Goal: Book appointment/travel/reservation

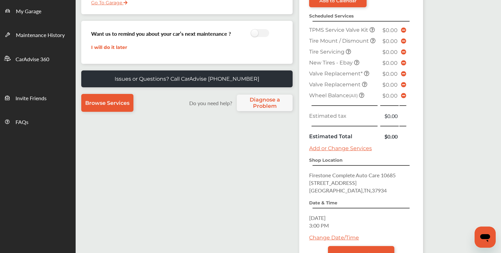
scroll to position [149, 0]
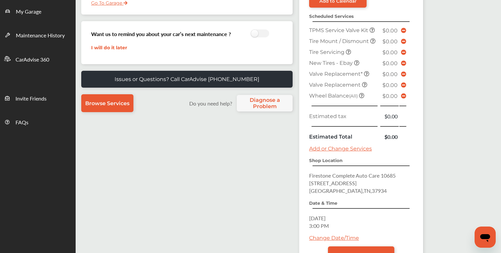
click at [337, 149] on link "Add or Change Services" at bounding box center [340, 148] width 63 height 6
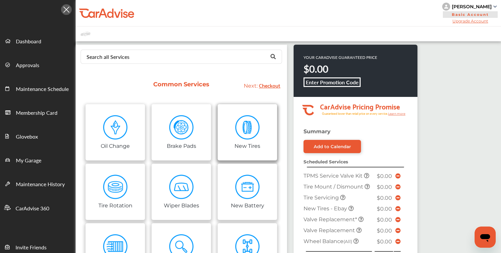
click at [273, 139] on link "New Tires" at bounding box center [247, 132] width 59 height 56
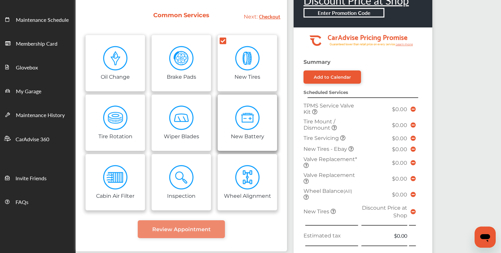
scroll to position [68, 0]
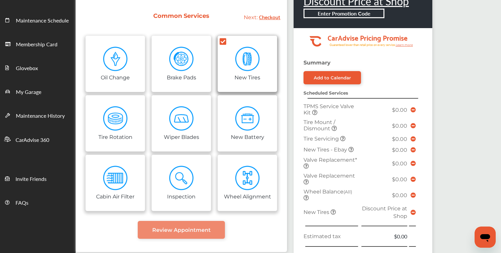
click at [250, 66] on img at bounding box center [247, 59] width 25 height 25
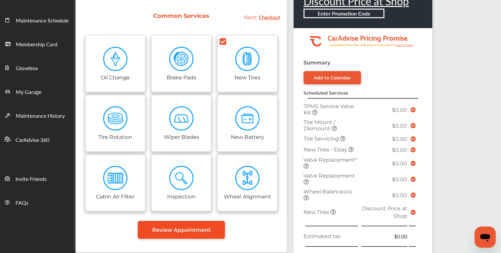
click at [185, 230] on span "Review Appointment" at bounding box center [181, 229] width 58 height 6
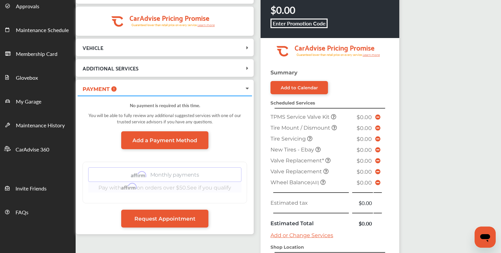
scroll to position [61, 0]
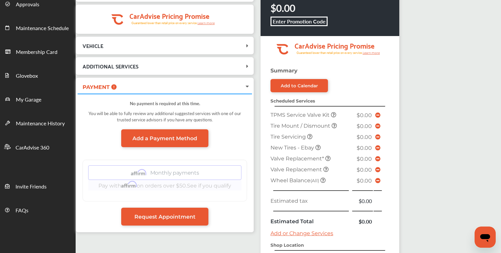
click at [155, 133] on link "Add a Payment Method" at bounding box center [164, 138] width 87 height 18
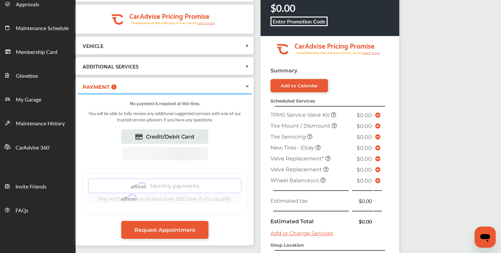
click at [179, 109] on div "You will be able to fully review any additional suggested services with one of …" at bounding box center [165, 118] width 164 height 22
click at [232, 121] on div "You will be able to fully review any additional suggested services with one of …" at bounding box center [165, 118] width 164 height 22
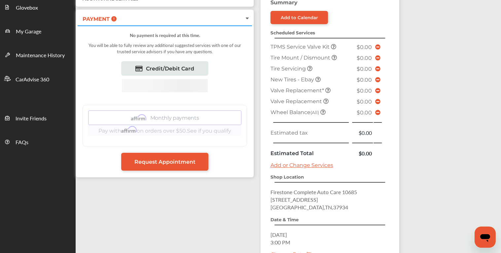
scroll to position [132, 0]
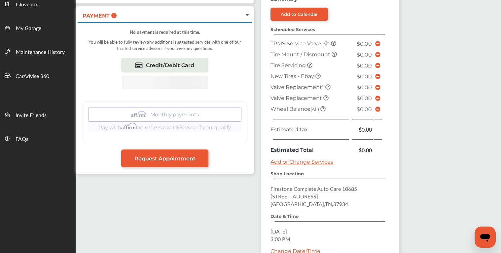
click at [379, 63] on icon at bounding box center [377, 65] width 5 height 5
click at [312, 63] on icon at bounding box center [309, 64] width 5 height 5
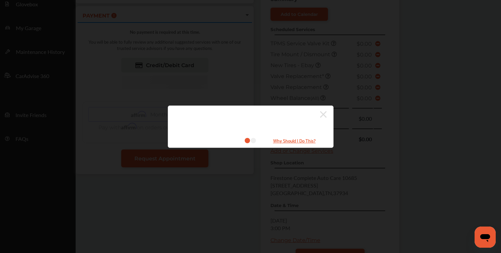
click at [318, 117] on div at bounding box center [247, 114] width 158 height 11
click at [323, 115] on icon at bounding box center [323, 114] width 7 height 11
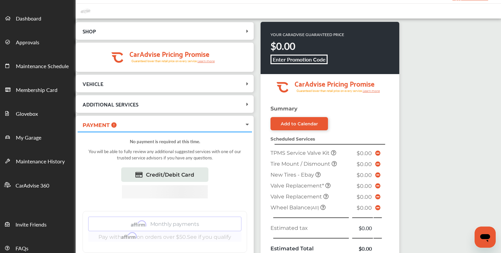
scroll to position [0, 0]
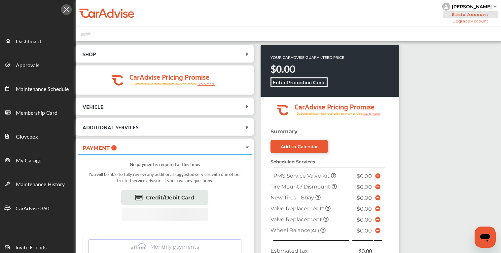
click at [475, 7] on div "[PERSON_NAME]" at bounding box center [472, 7] width 40 height 6
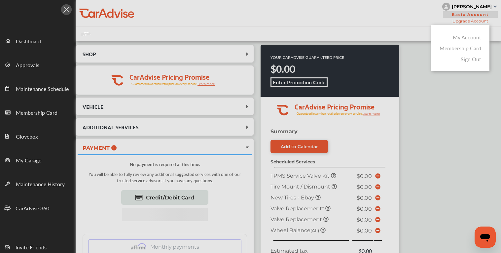
click at [426, 38] on div at bounding box center [250, 143] width 501 height 286
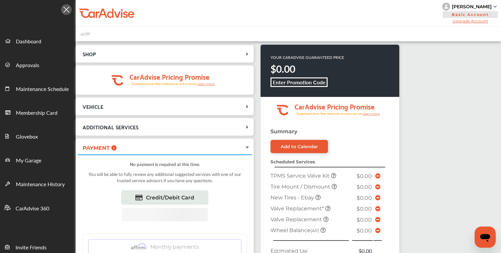
click at [133, 99] on div "VEHICLE 2011 Honda Accord" at bounding box center [165, 106] width 178 height 18
click at [173, 116] on div "SHOP Firestone [STREET_ADDRESS] [DATE] 3:00 PM .cls-1 { clip-path: url(#clip-Pr…" at bounding box center [165, 177] width 178 height 264
click at [237, 111] on span "VEHICLE" at bounding box center [161, 106] width 166 height 9
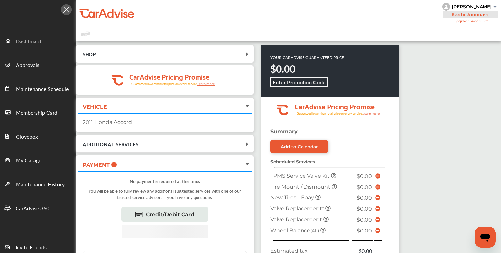
click at [115, 120] on div "2011 Honda Accord" at bounding box center [165, 122] width 164 height 6
click at [196, 53] on span "SHOP" at bounding box center [161, 53] width 166 height 9
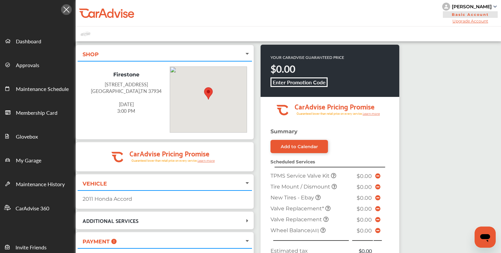
click at [196, 53] on span "SHOP" at bounding box center [161, 53] width 166 height 9
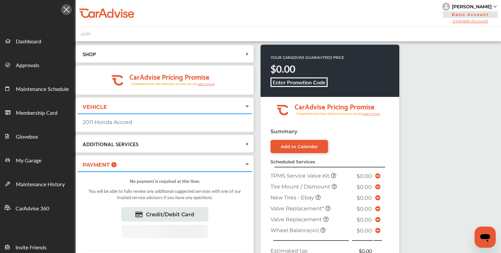
click at [209, 141] on span "ADDITIONAL SERVICES" at bounding box center [161, 143] width 166 height 9
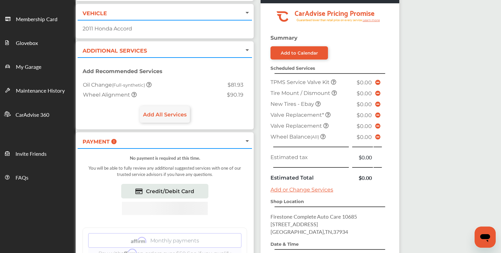
scroll to position [95, 0]
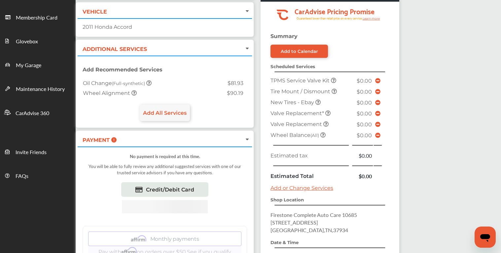
click at [209, 141] on span "PAYMENT" at bounding box center [161, 139] width 166 height 9
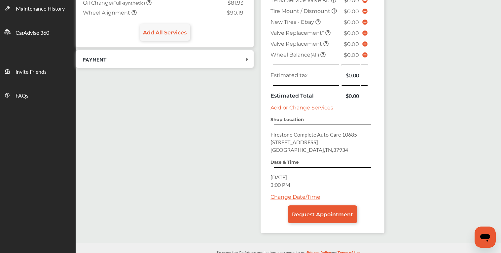
scroll to position [176, 0]
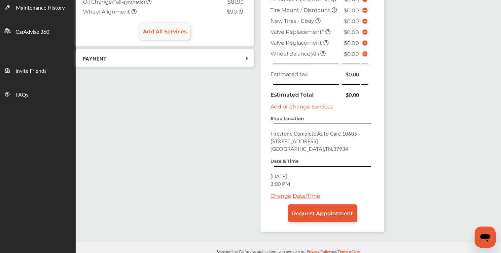
click at [307, 108] on link "Add or Change Services" at bounding box center [301, 106] width 63 height 6
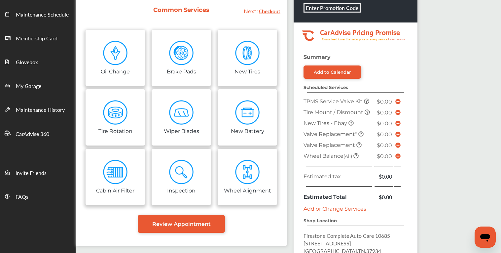
scroll to position [77, 0]
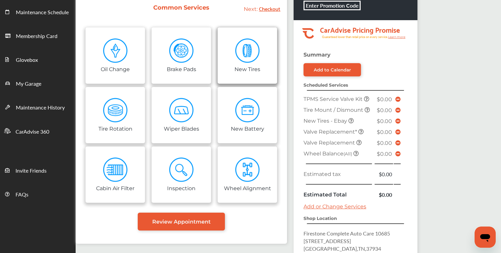
click at [225, 32] on link "New Tires" at bounding box center [247, 55] width 59 height 56
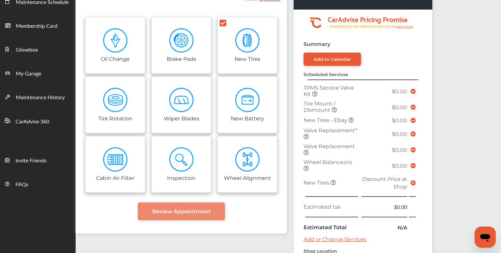
scroll to position [85, 0]
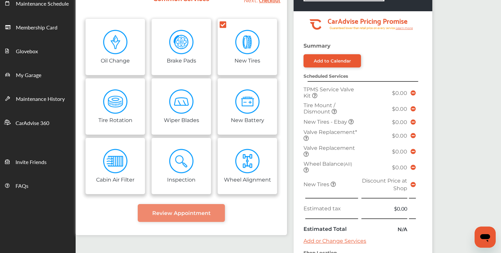
click at [331, 184] on icon at bounding box center [332, 183] width 5 height 5
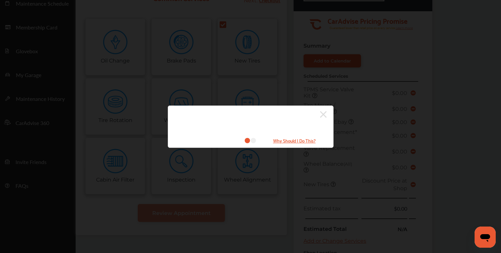
click at [253, 140] on icon at bounding box center [253, 140] width 5 height 5
click at [284, 141] on small "Why Should I Do This?" at bounding box center [294, 140] width 66 height 8
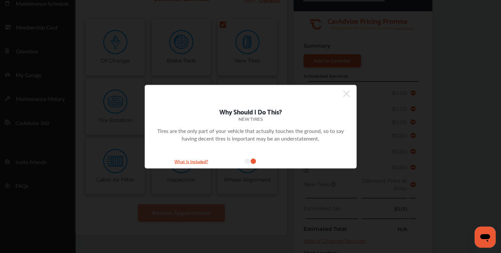
click at [347, 94] on icon at bounding box center [346, 93] width 7 height 7
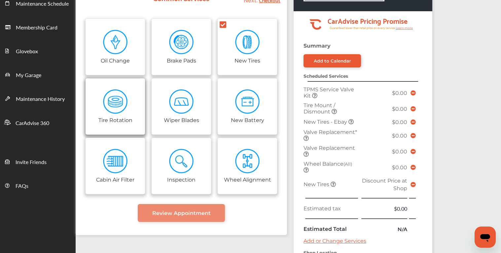
click at [131, 99] on link "Tire Rotation" at bounding box center [115, 106] width 59 height 56
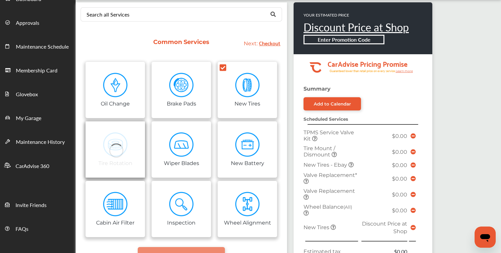
scroll to position [41, 0]
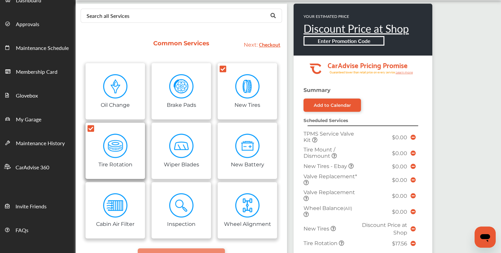
click at [89, 125] on icon at bounding box center [90, 128] width 7 height 7
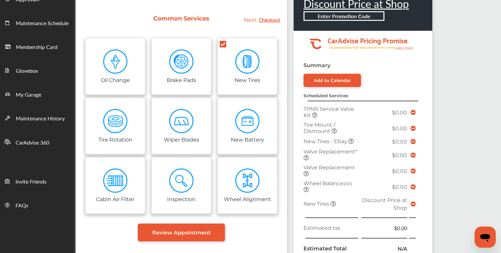
scroll to position [68, 0]
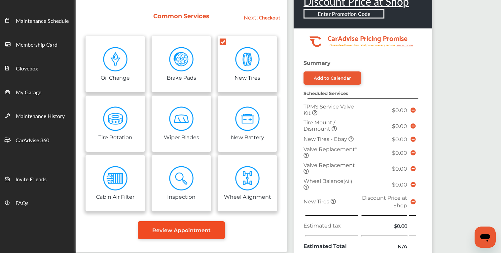
click at [187, 227] on span "Review Appointment" at bounding box center [181, 230] width 58 height 6
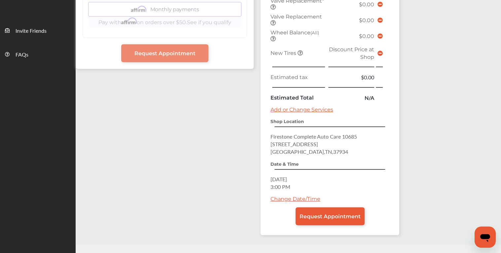
scroll to position [233, 0]
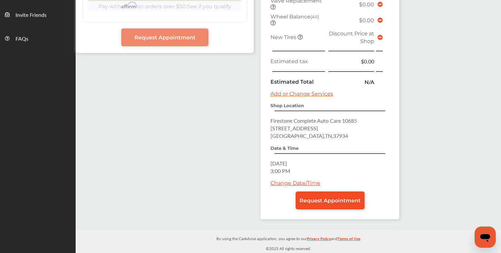
click at [343, 196] on link "Request Appointment" at bounding box center [329, 200] width 69 height 18
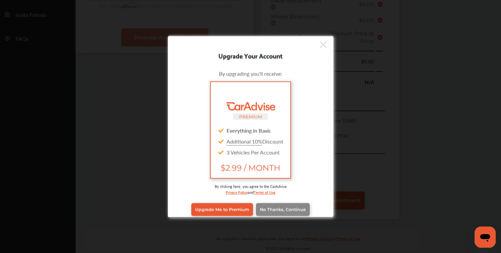
click at [287, 207] on span "No Thanks, Continue" at bounding box center [283, 209] width 46 height 5
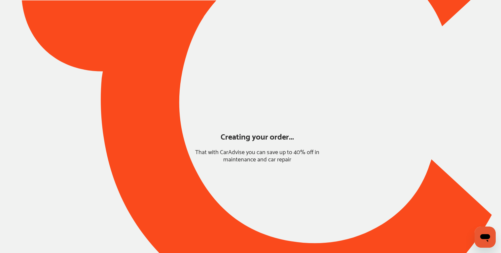
scroll to position [29, 0]
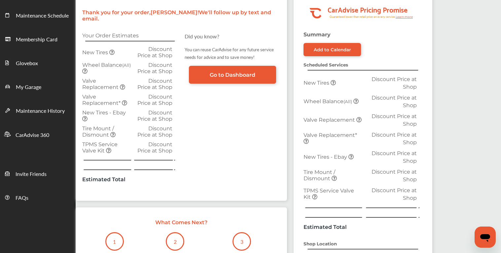
scroll to position [194, 0]
